Goal: Transaction & Acquisition: Purchase product/service

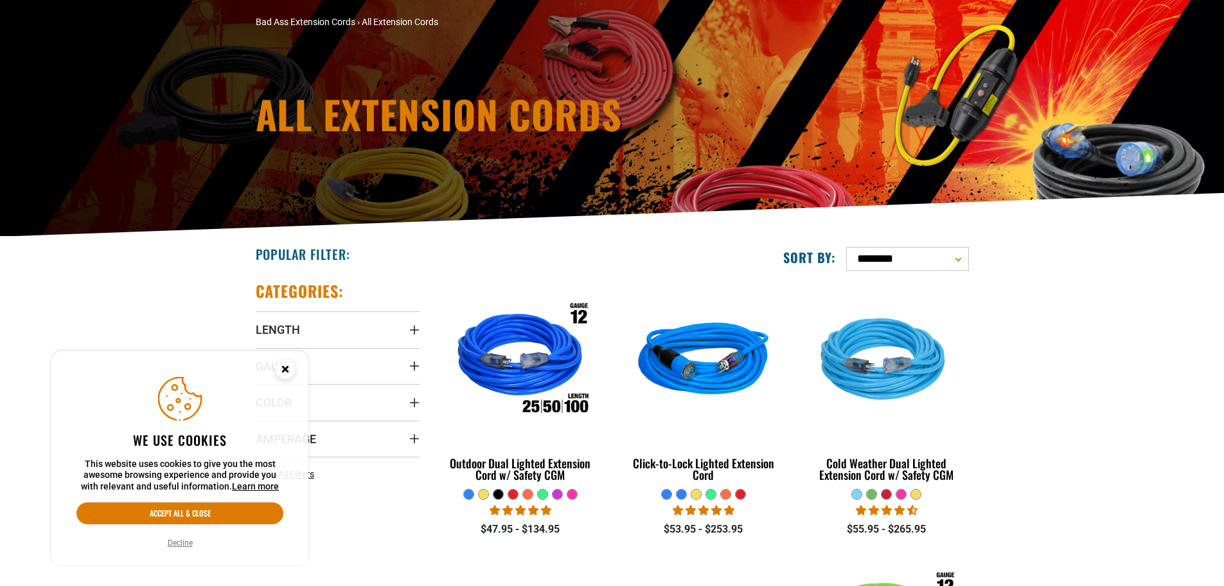
scroll to position [129, 0]
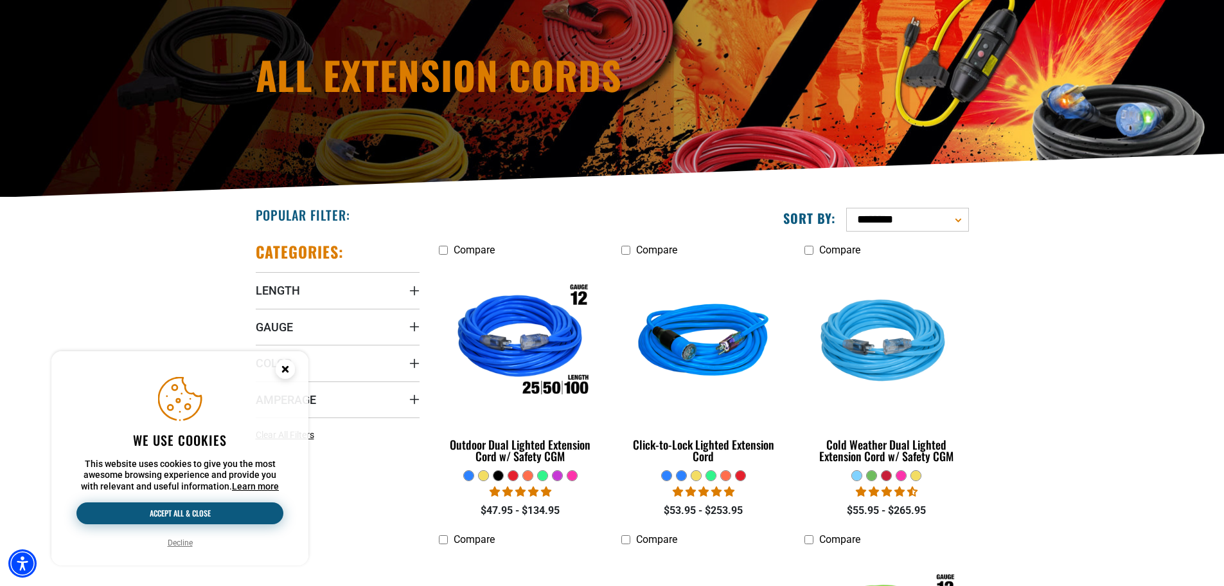
click at [184, 512] on button "Accept all & close" at bounding box center [179, 513] width 207 height 22
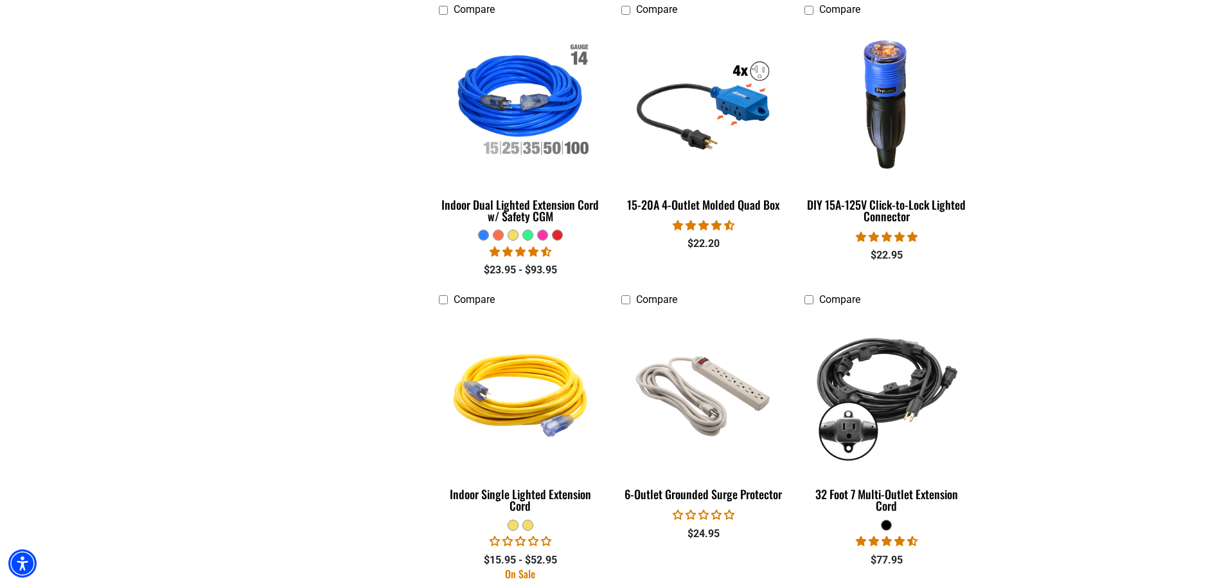
scroll to position [1543, 0]
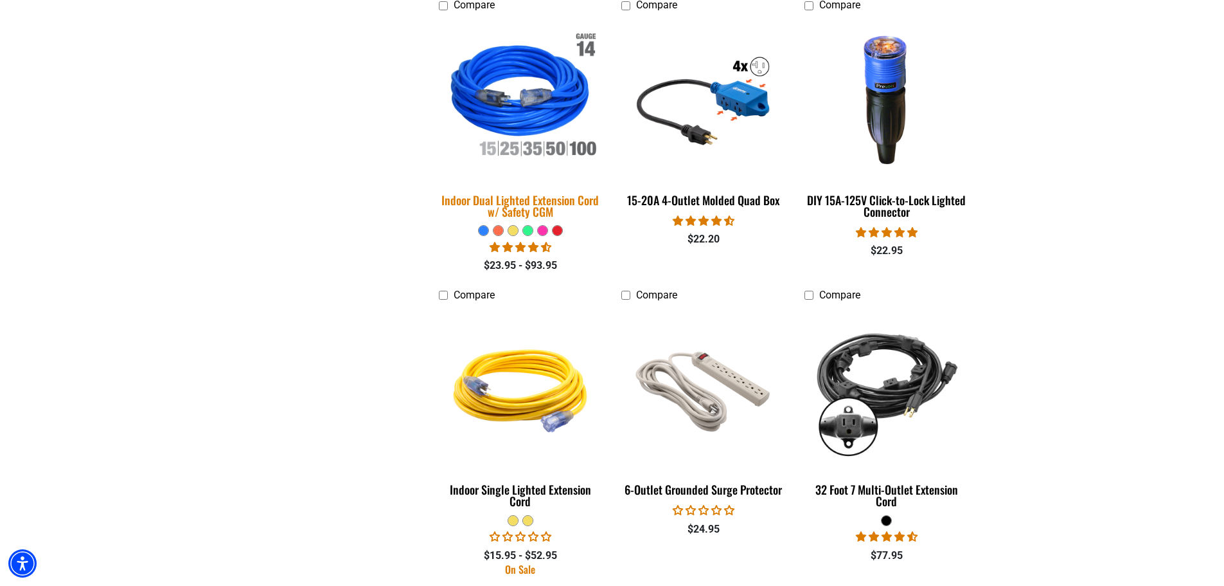
click at [516, 200] on div "Indoor Dual Lighted Extension Cord w/ Safety CGM" at bounding box center [521, 205] width 164 height 23
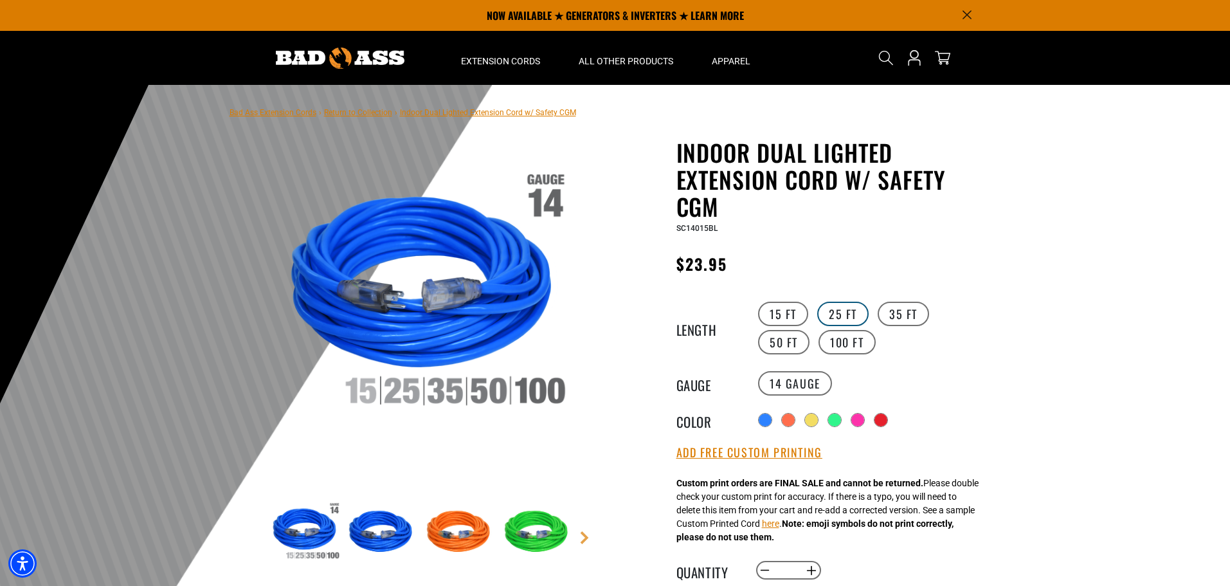
click at [846, 316] on label "25 FT" at bounding box center [842, 313] width 51 height 24
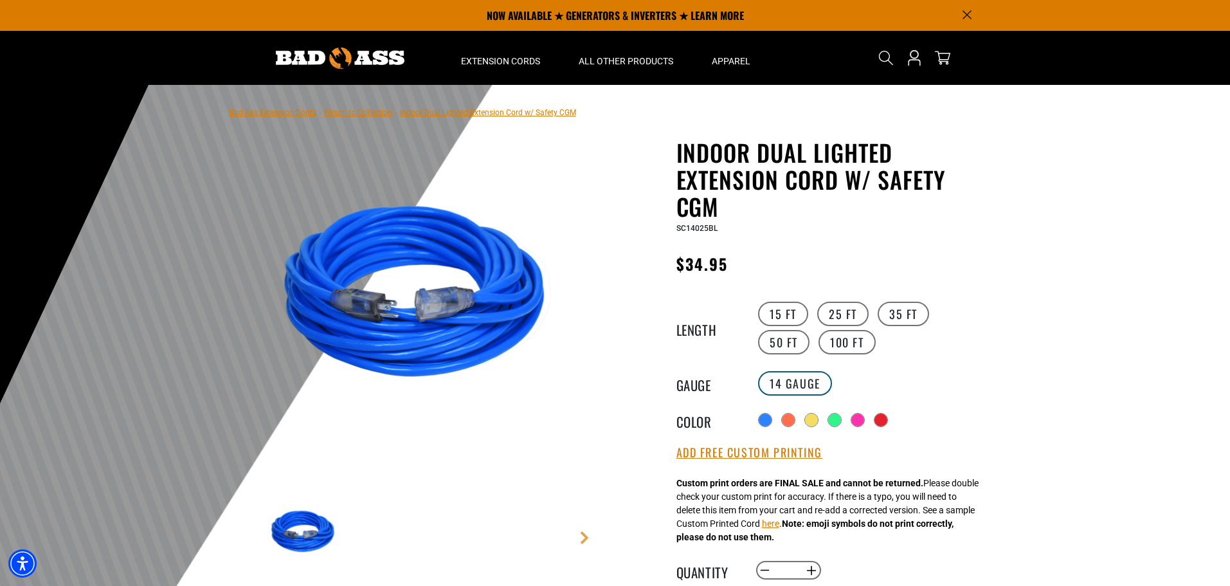
click at [801, 382] on label "14 Gauge" at bounding box center [795, 383] width 74 height 24
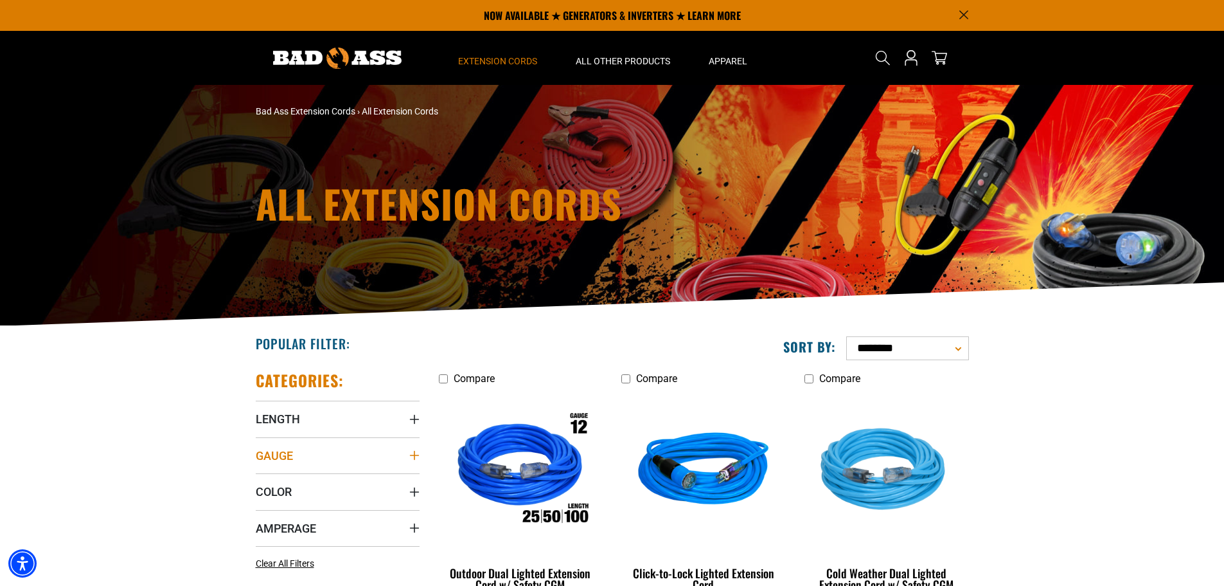
click at [413, 453] on icon "Gauge" at bounding box center [414, 455] width 10 height 10
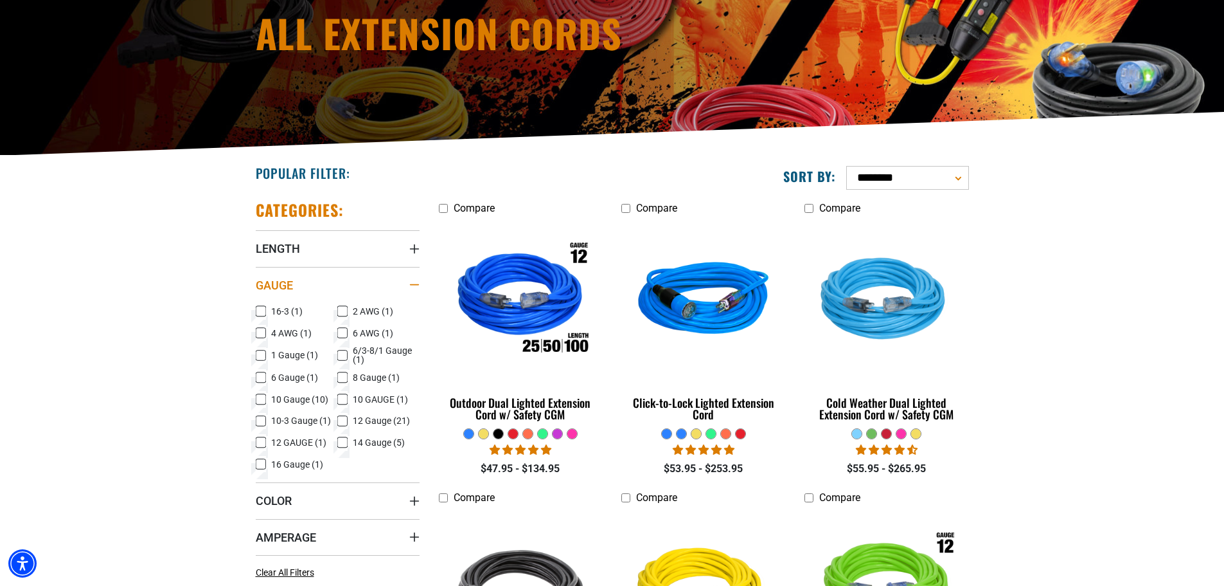
scroll to position [193, 0]
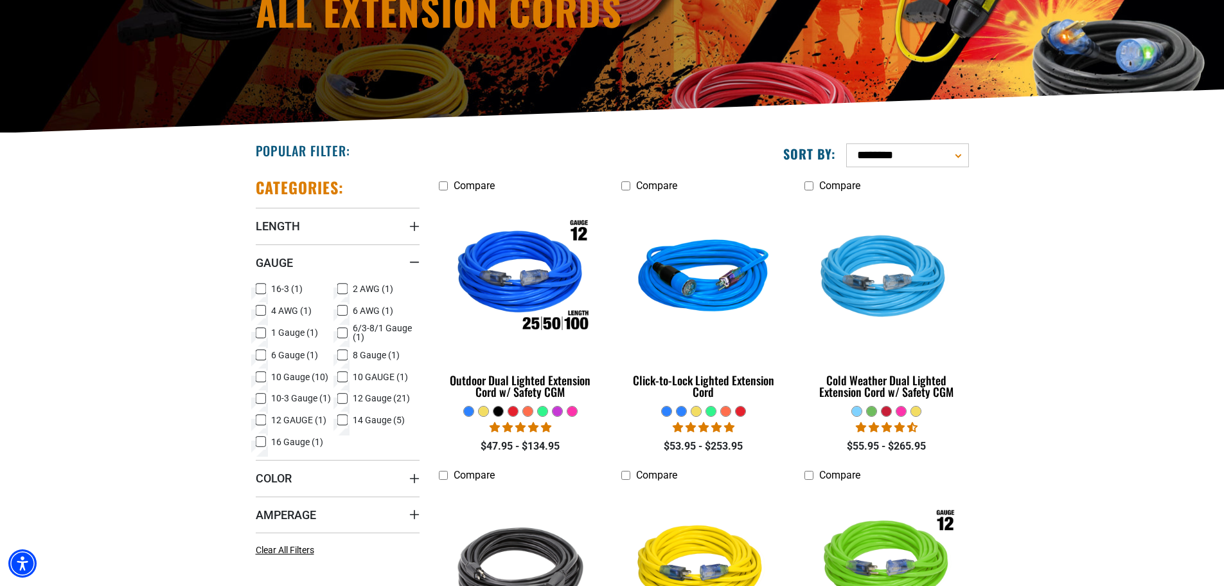
click at [261, 422] on icon at bounding box center [261, 419] width 10 height 17
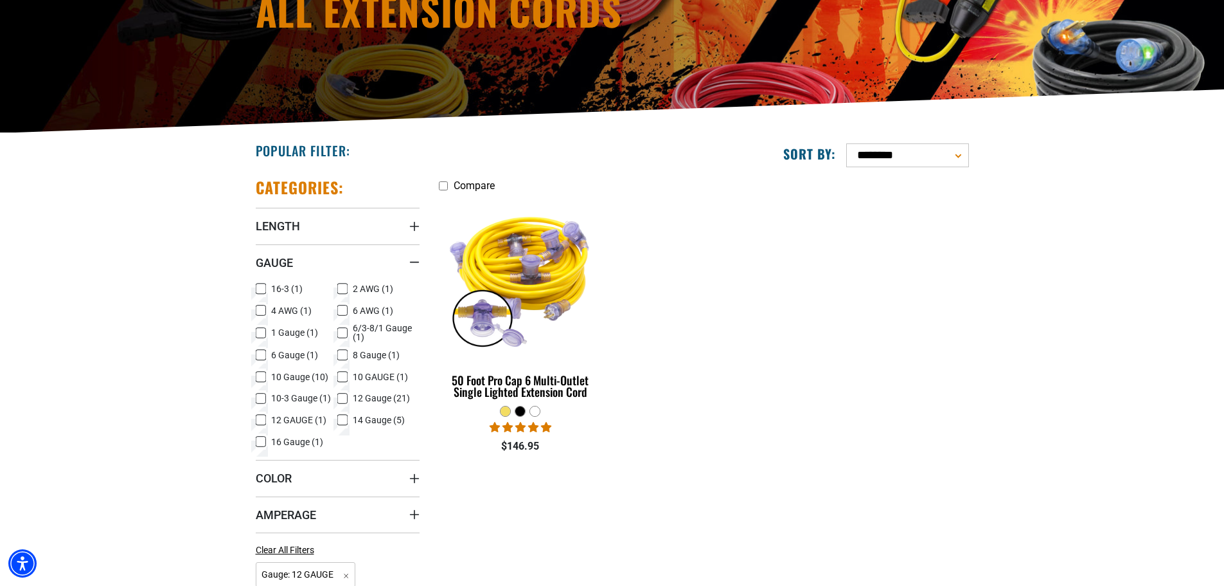
click at [341, 396] on icon at bounding box center [342, 398] width 10 height 17
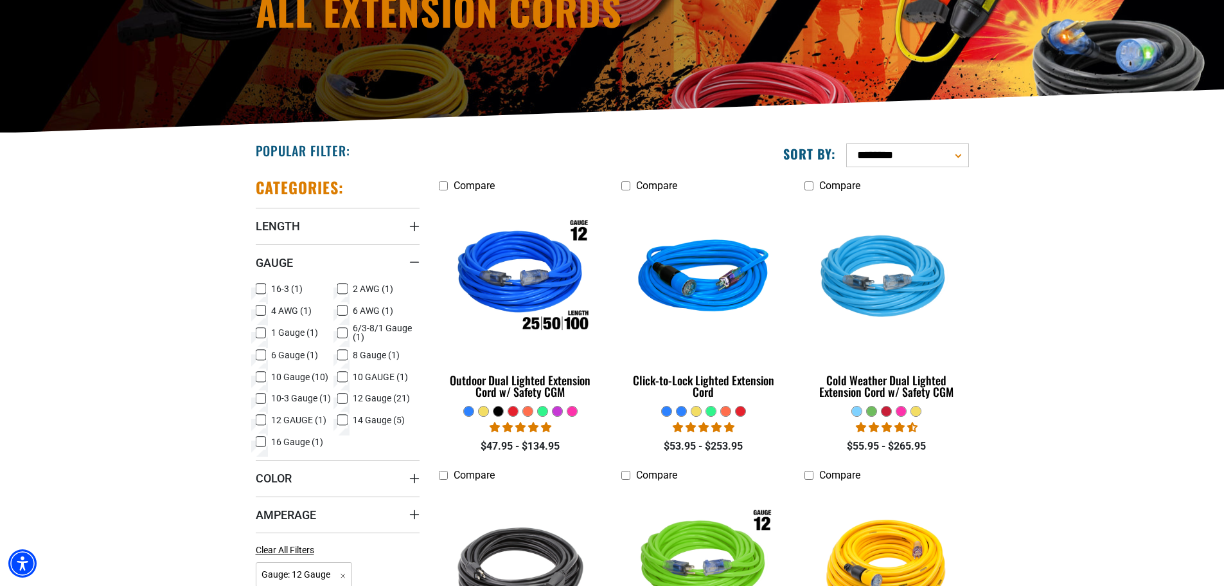
click at [262, 422] on icon at bounding box center [261, 419] width 8 height 7
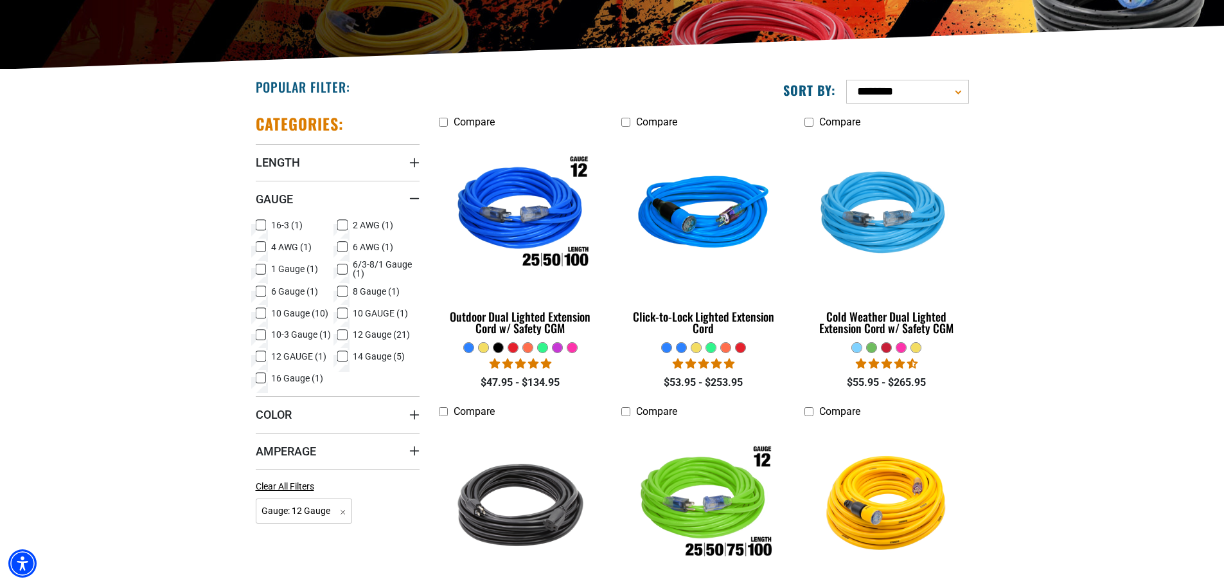
scroll to position [257, 0]
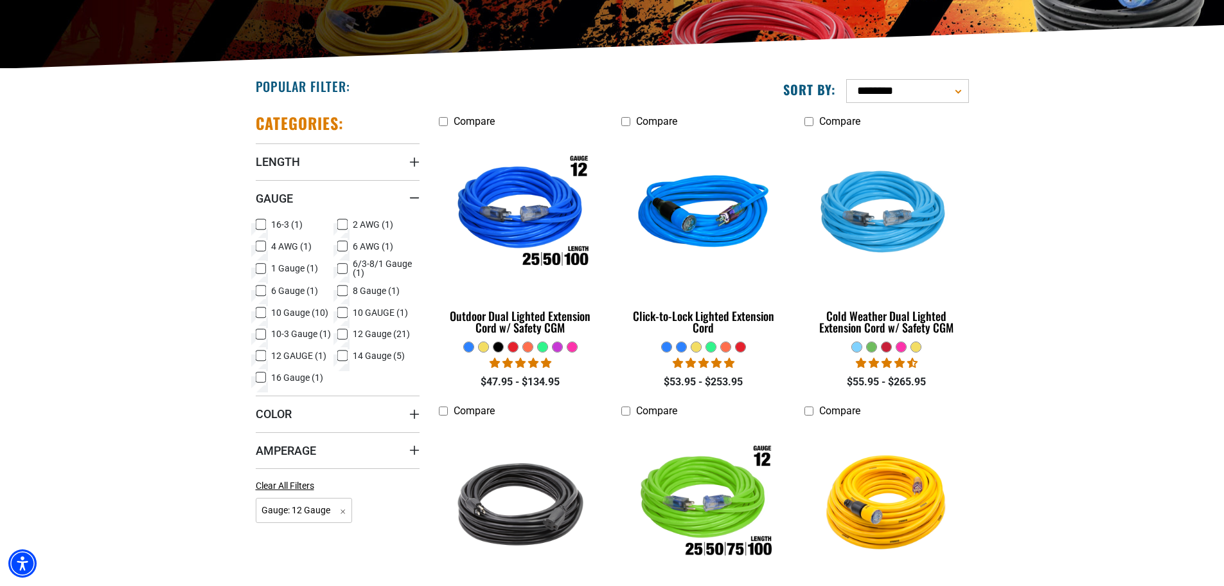
click at [345, 337] on icon at bounding box center [343, 334] width 8 height 7
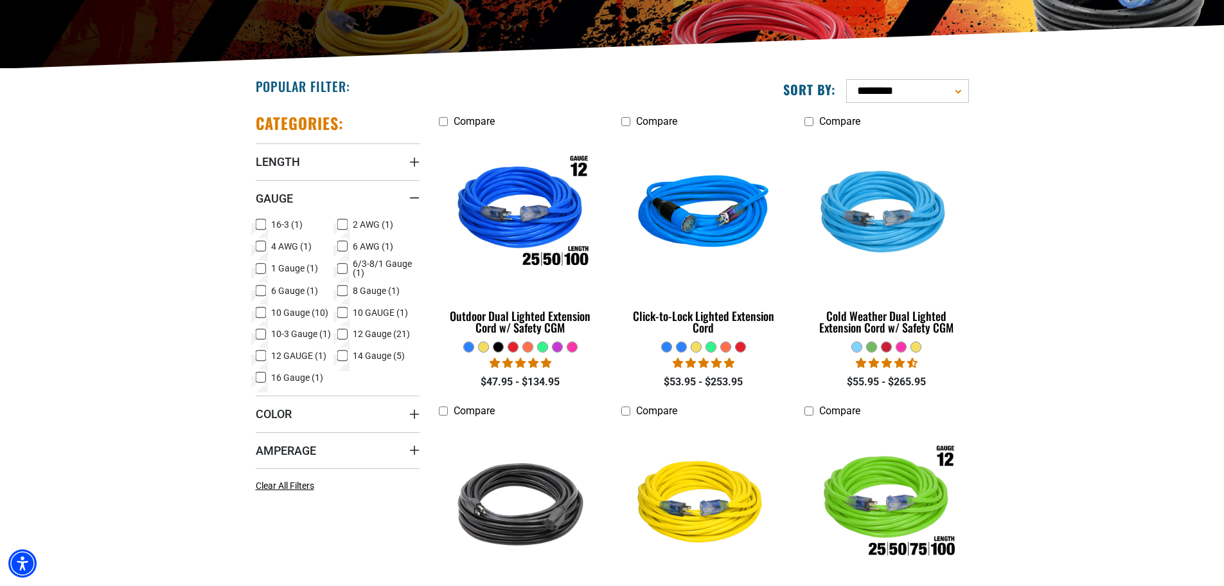
click at [343, 354] on icon at bounding box center [342, 355] width 10 height 17
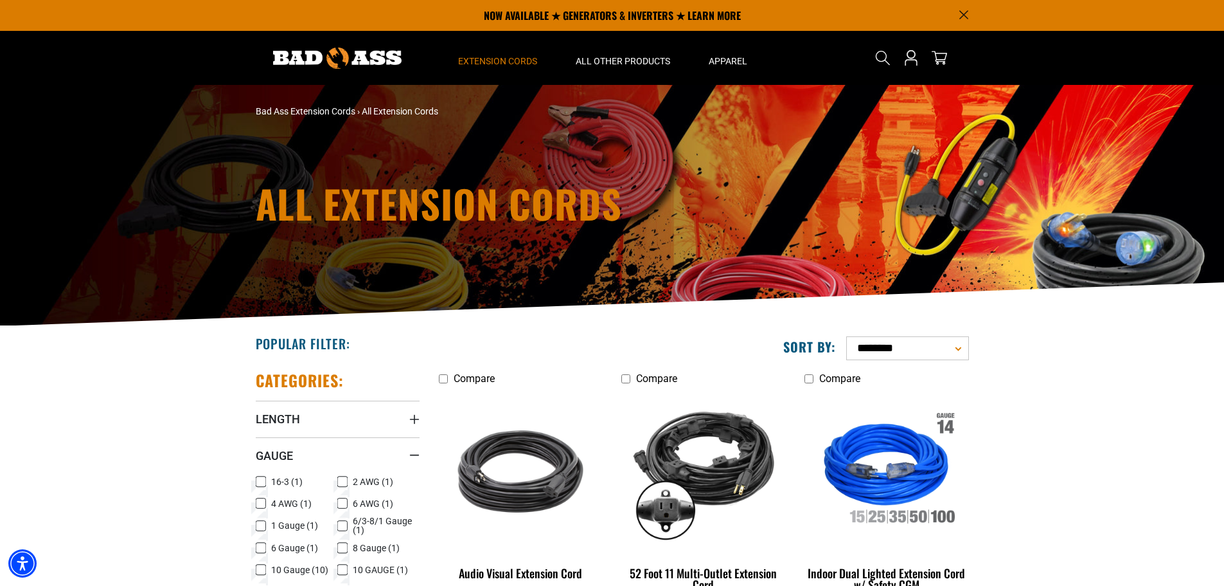
scroll to position [257, 0]
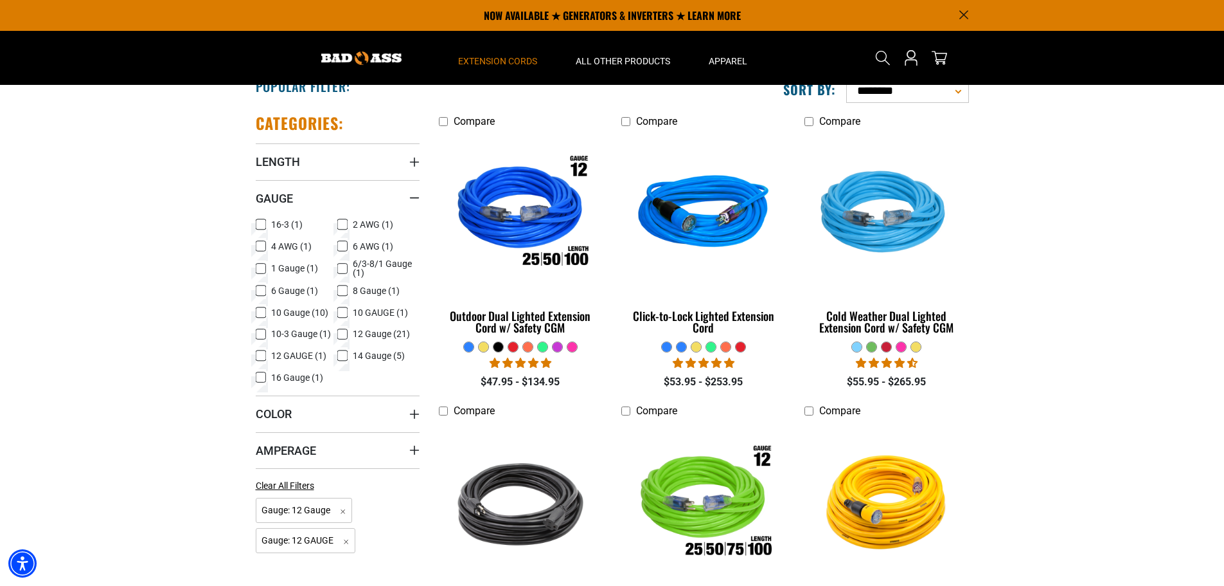
scroll to position [193, 0]
